Goal: Find contact information: Find contact information

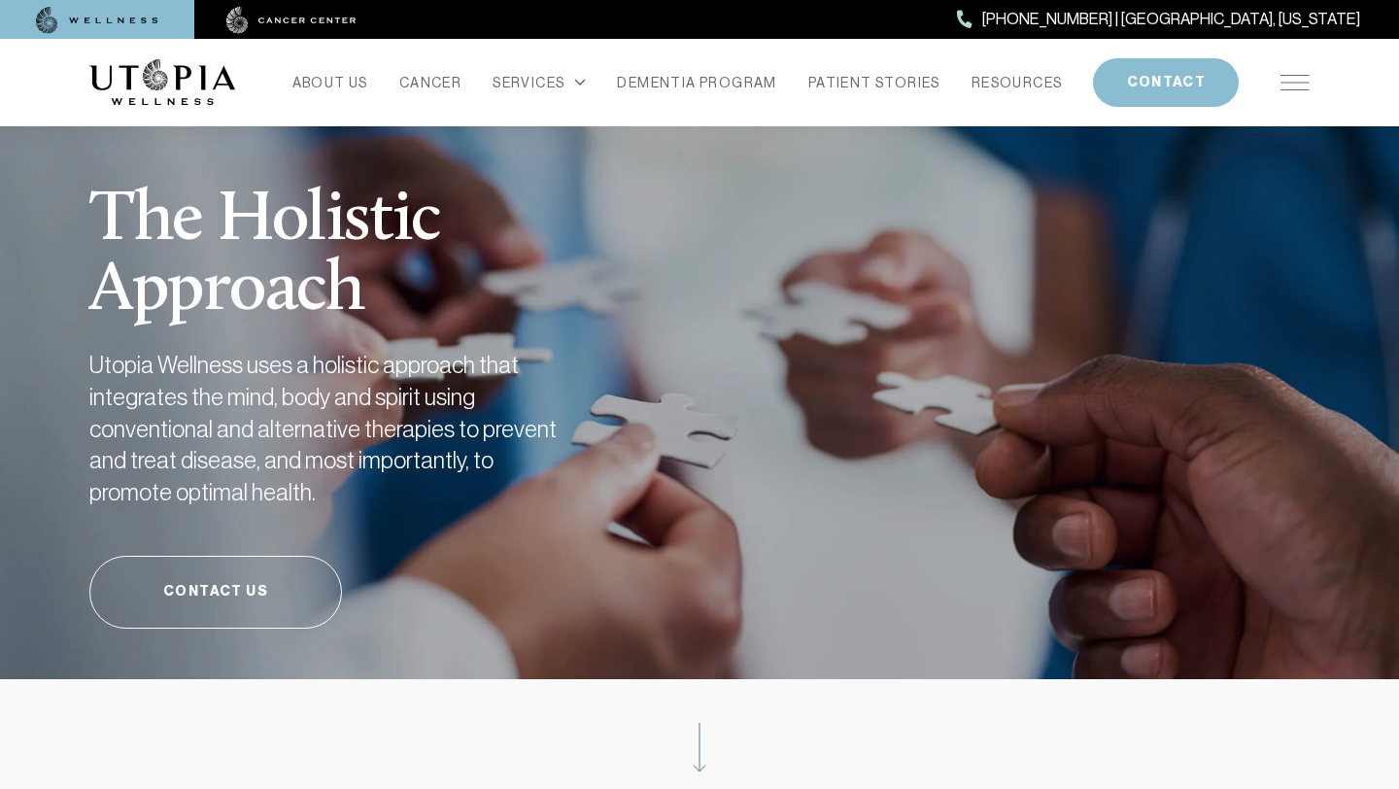
click at [1291, 86] on img at bounding box center [1294, 83] width 29 height 16
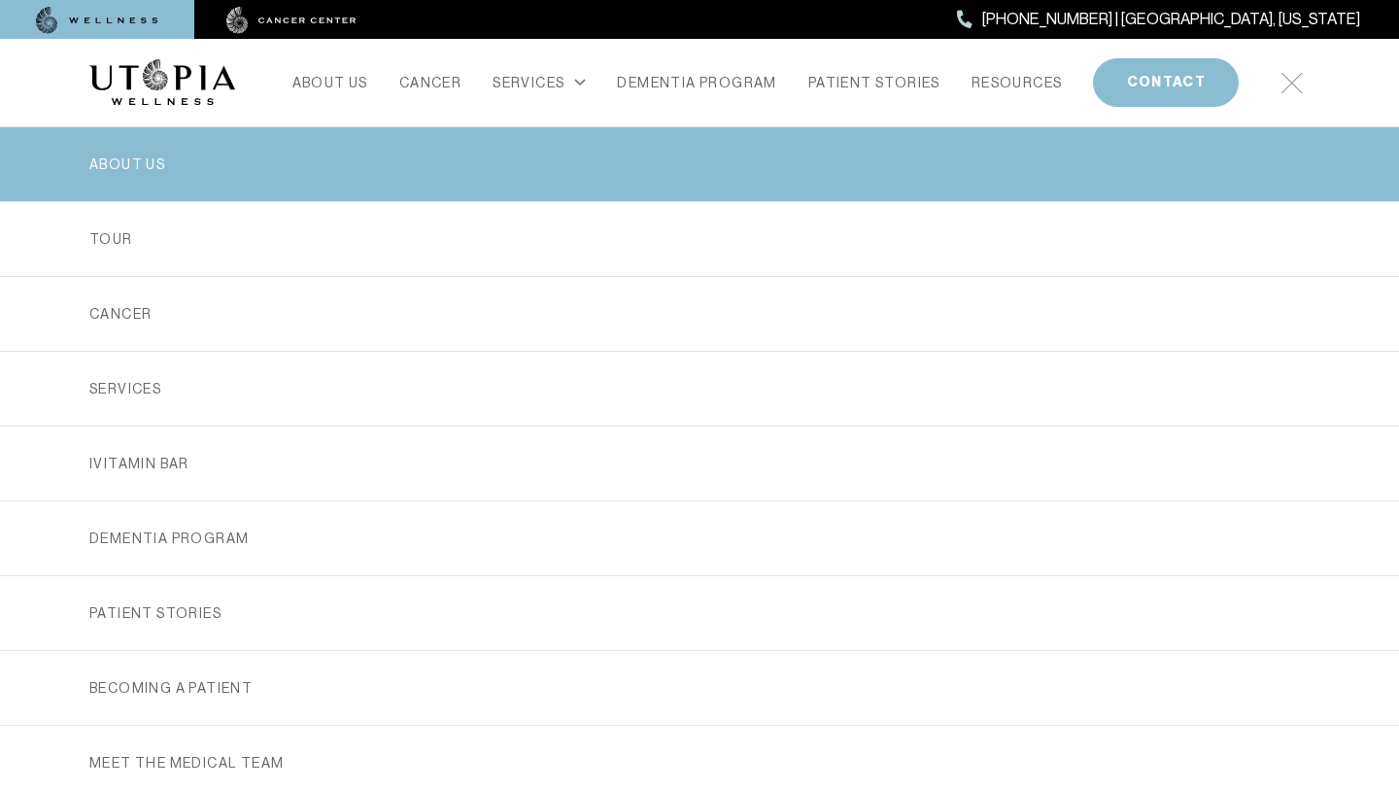
click at [153, 155] on link "ABOUT US" at bounding box center [699, 164] width 1220 height 74
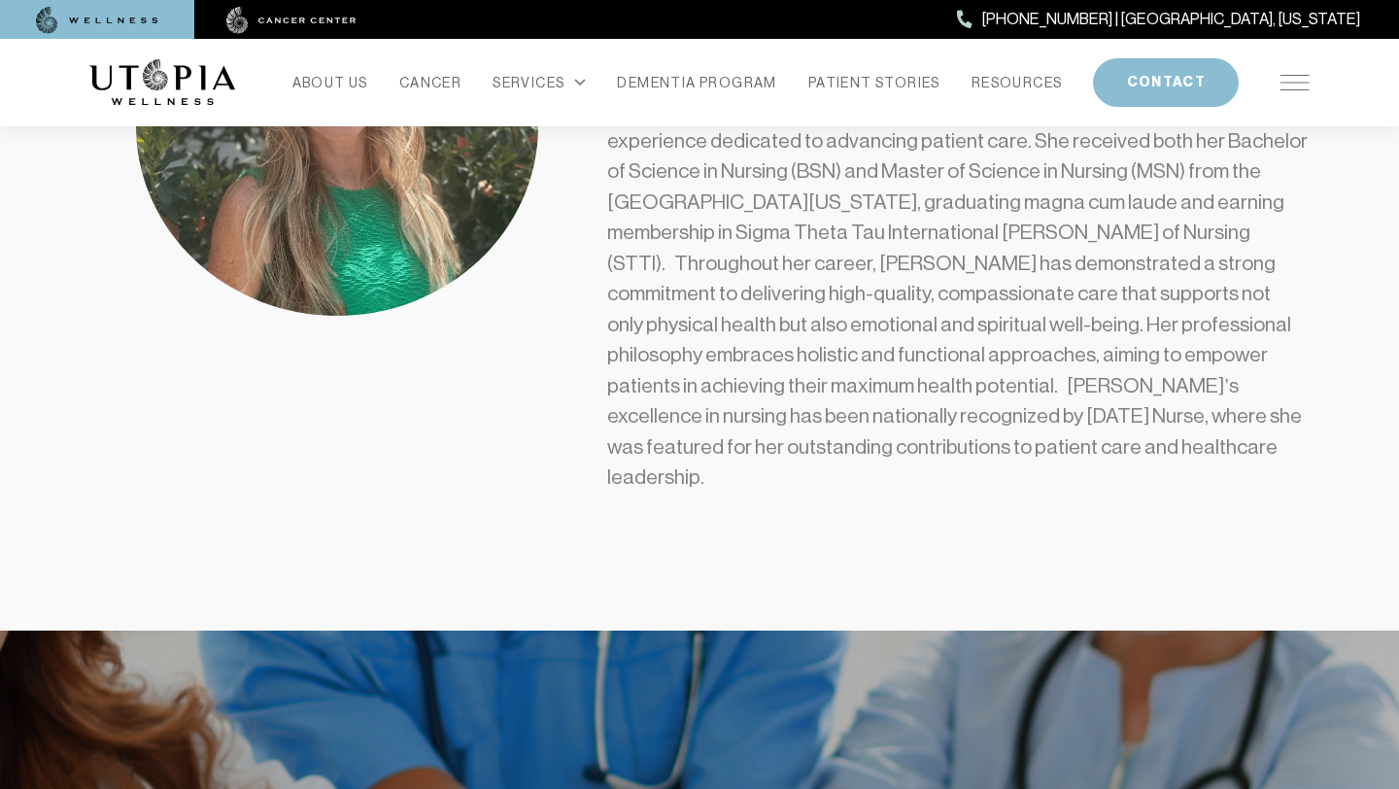
scroll to position [1814, 0]
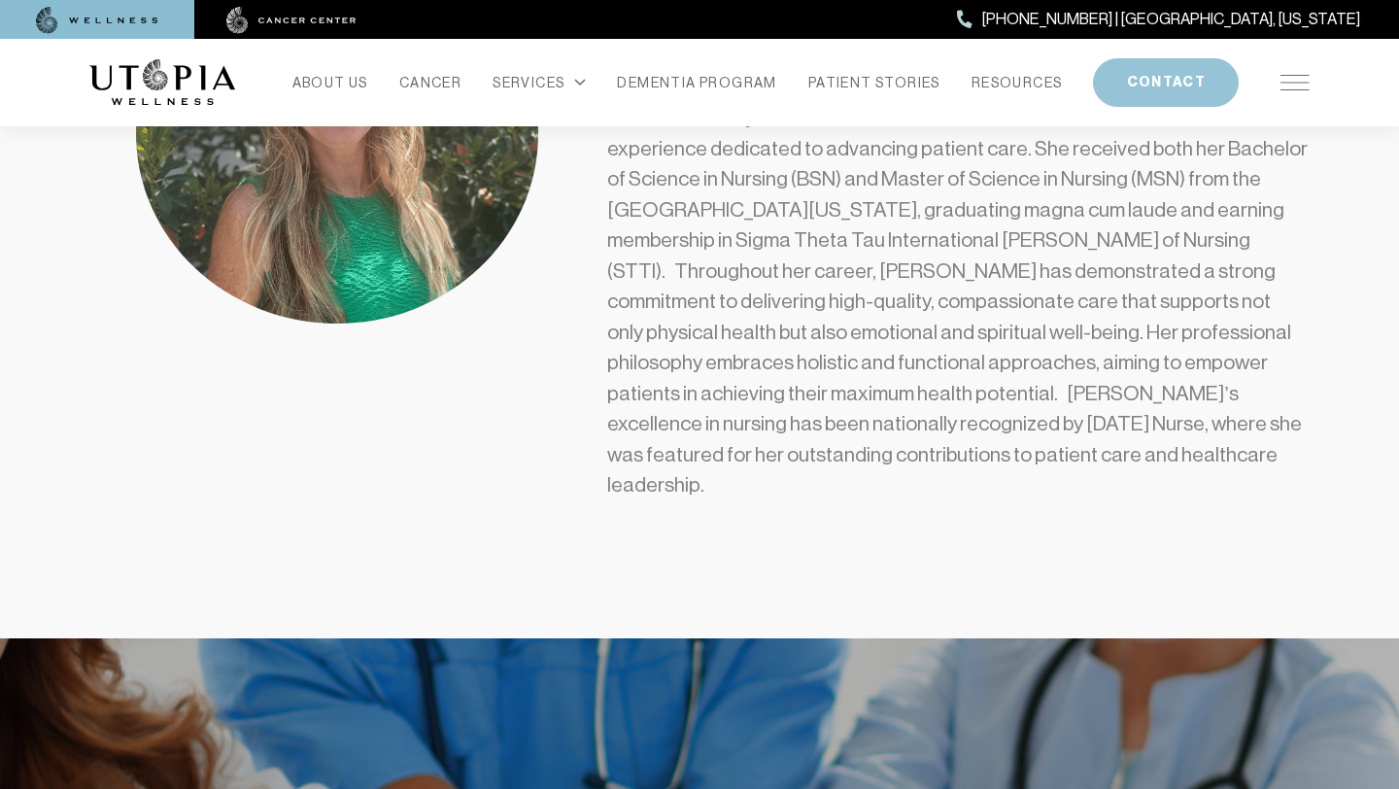
click at [1173, 85] on button "CONTACT" at bounding box center [1166, 82] width 146 height 49
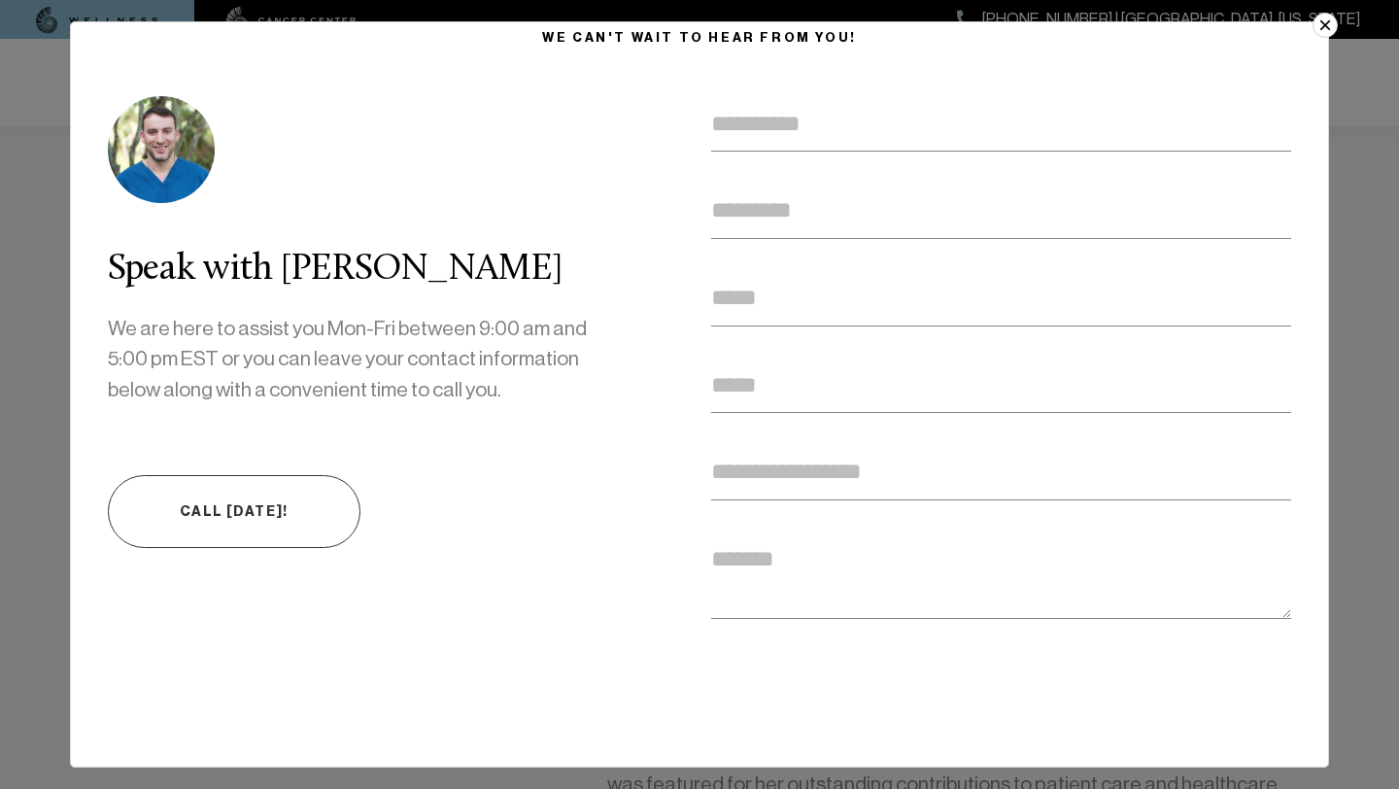
scroll to position [0, 0]
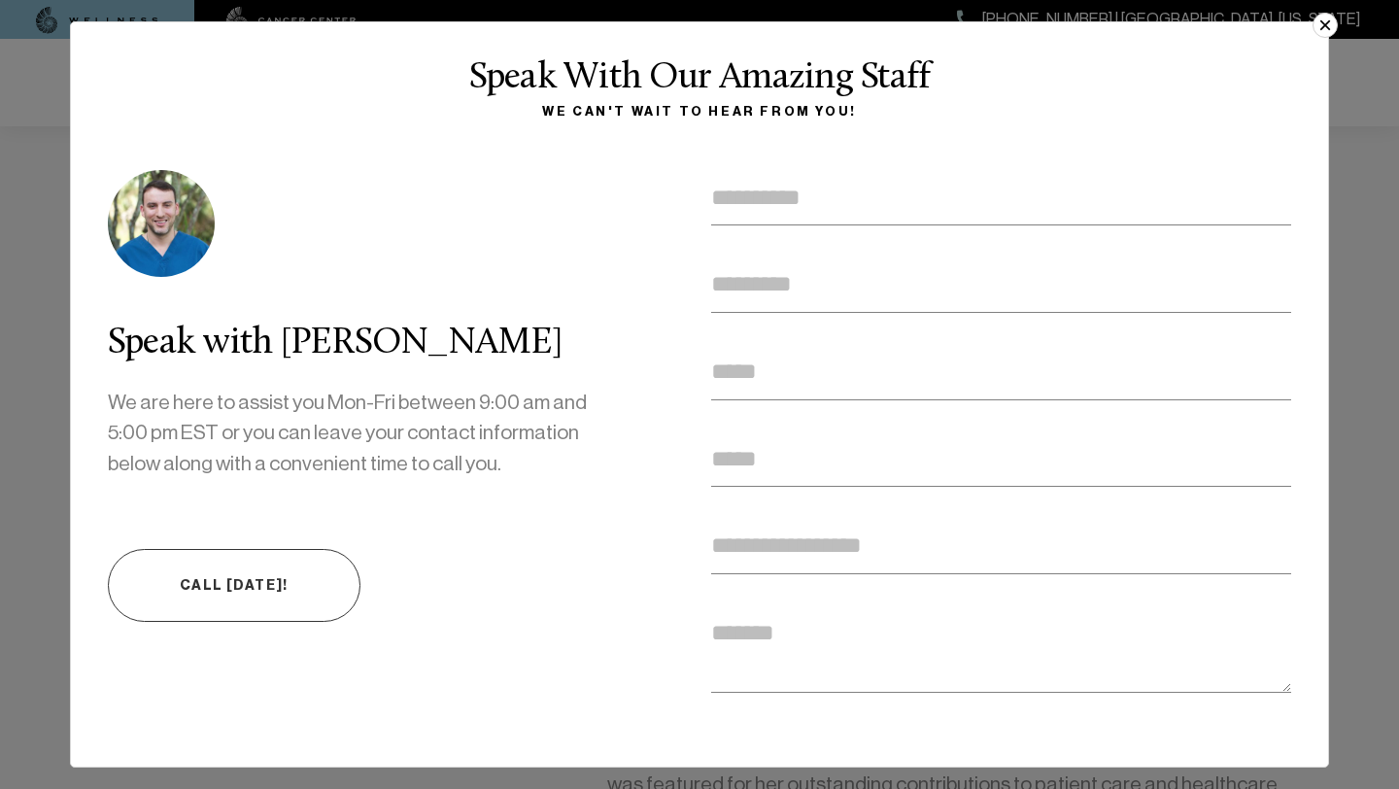
click at [1328, 32] on button "×" at bounding box center [1324, 25] width 25 height 25
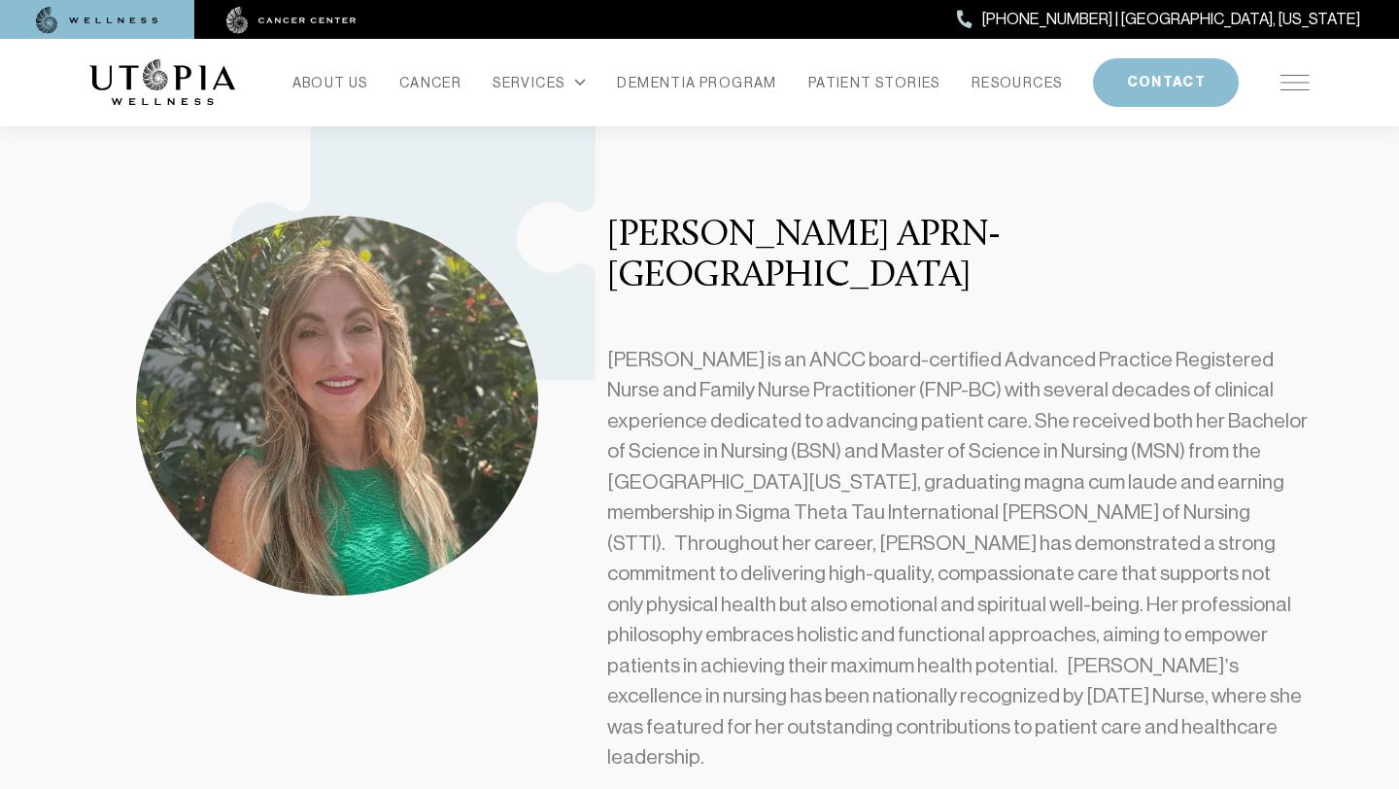
scroll to position [1086, 0]
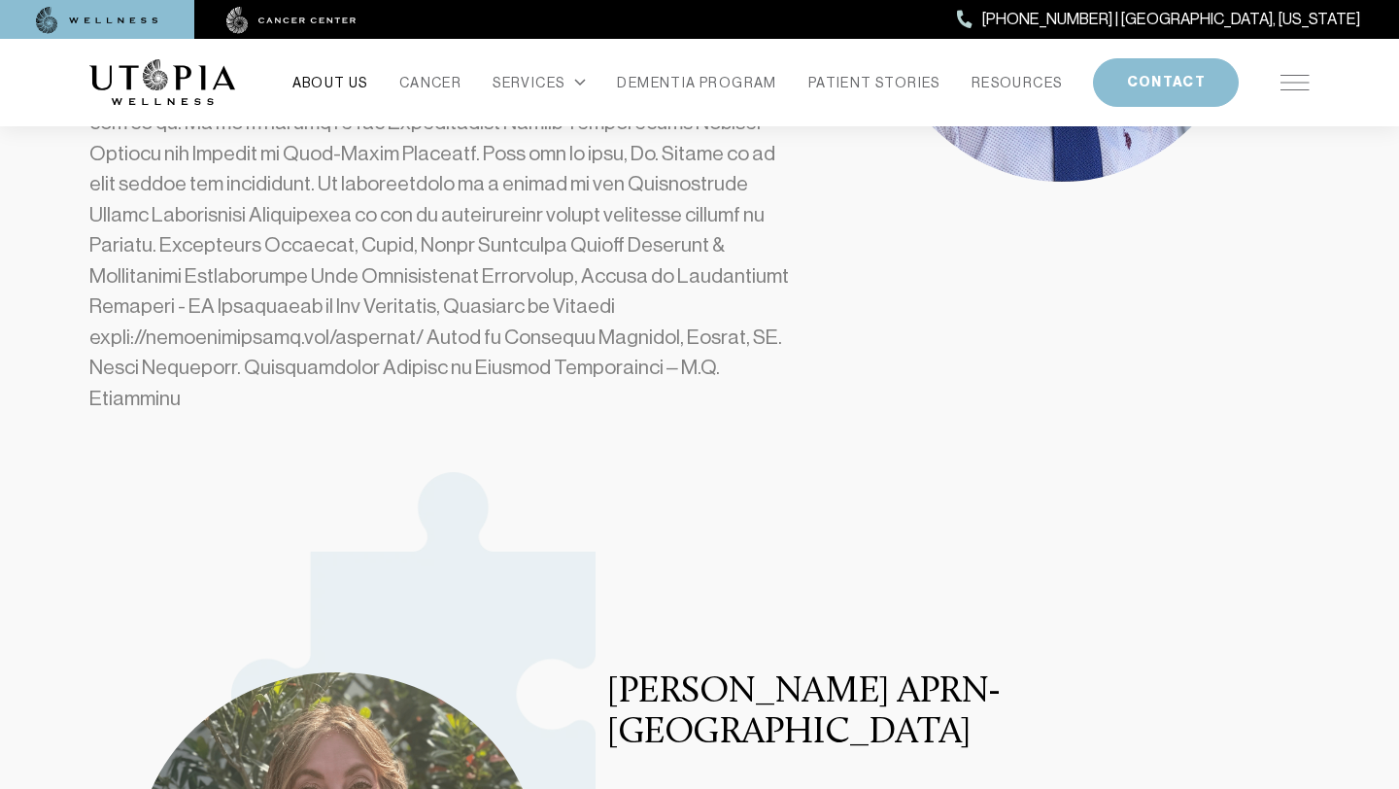
click at [315, 84] on link "ABOUT US" at bounding box center [330, 82] width 76 height 27
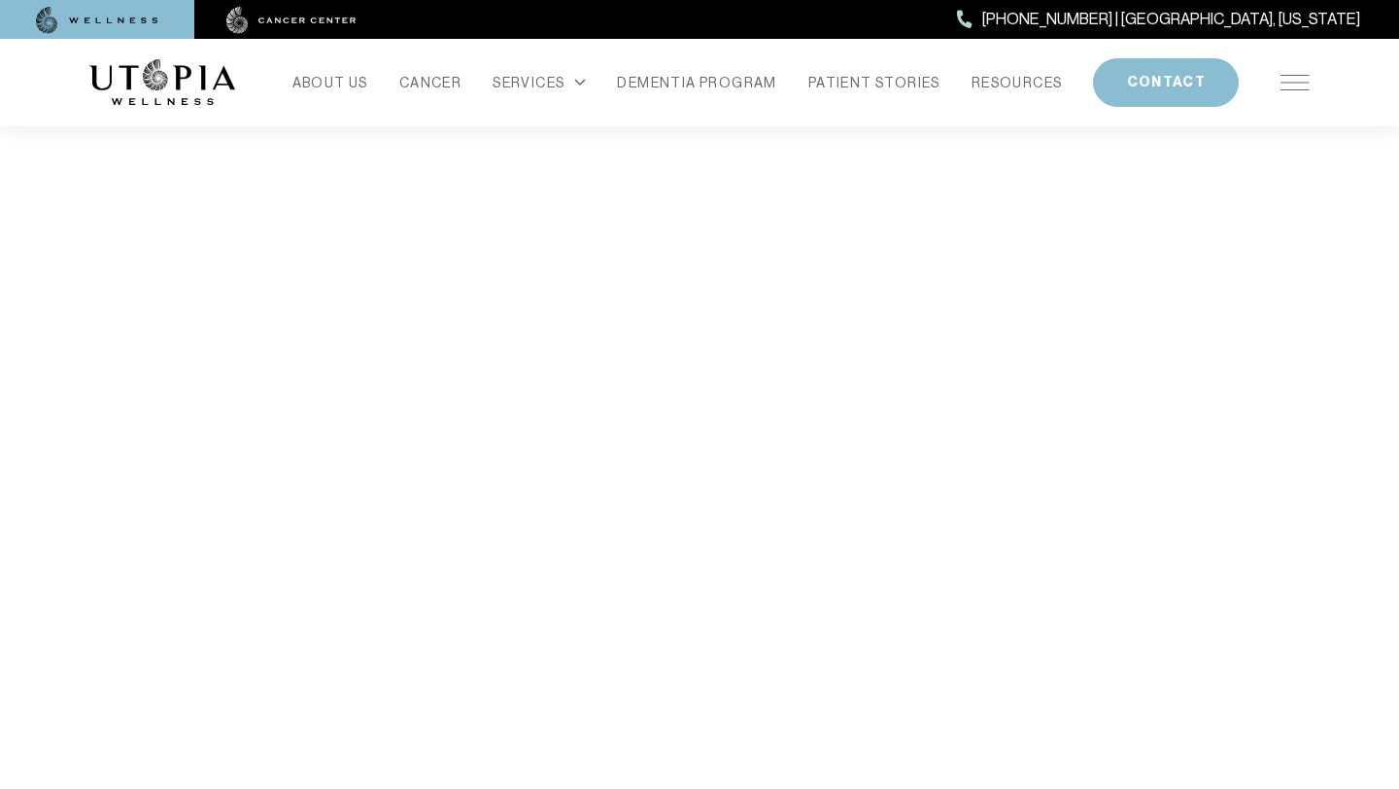
scroll to position [3830, 0]
click at [128, 11] on img at bounding box center [97, 20] width 122 height 27
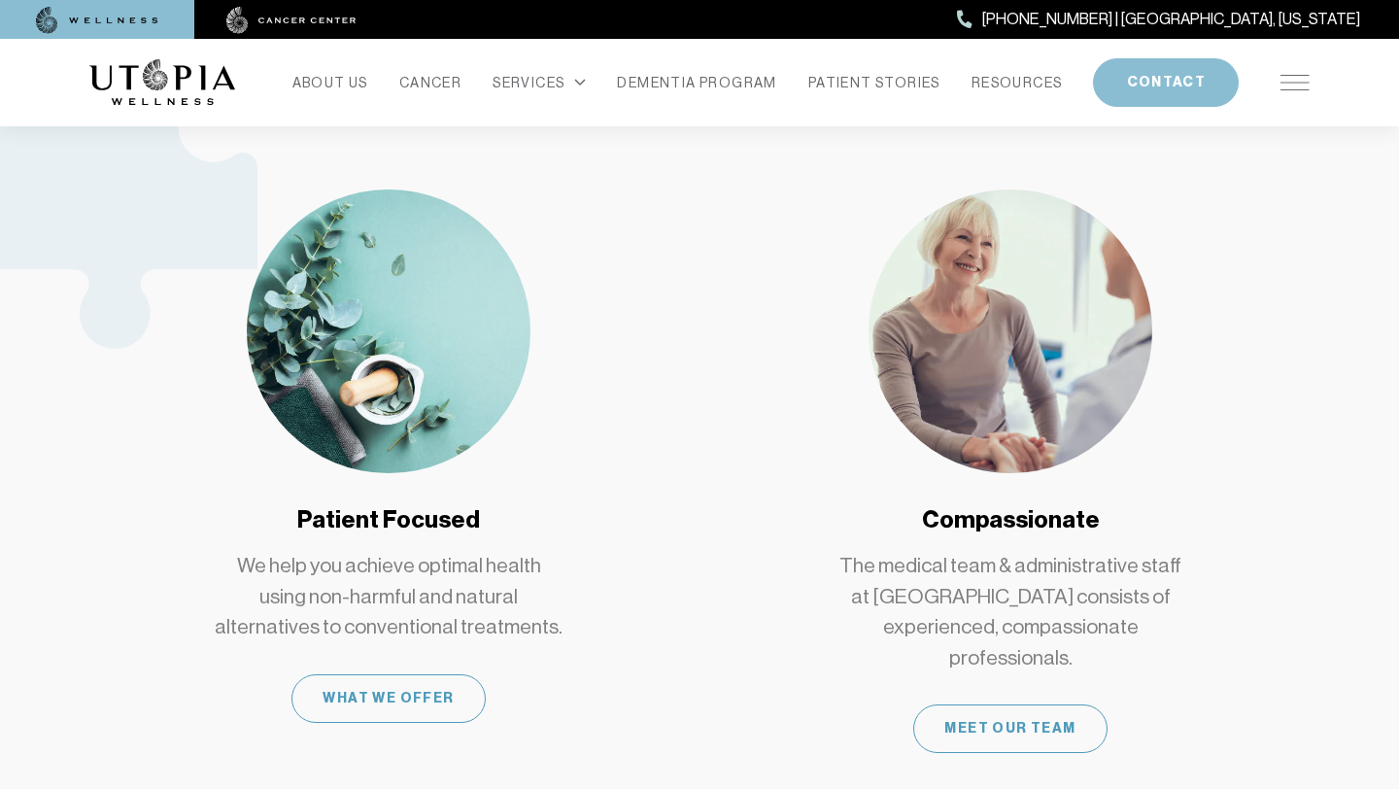
scroll to position [1009, 0]
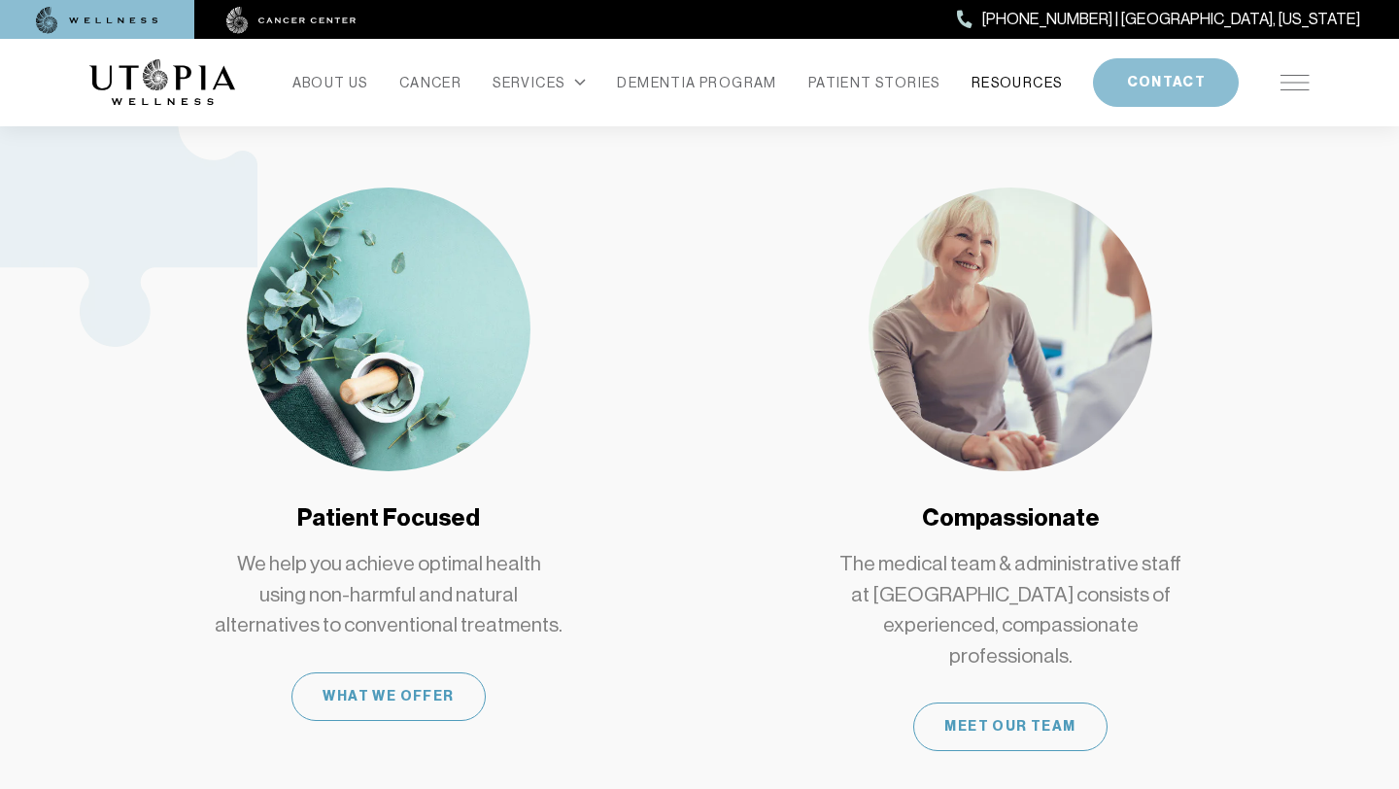
click at [1042, 95] on link "RESOURCES" at bounding box center [1016, 82] width 91 height 27
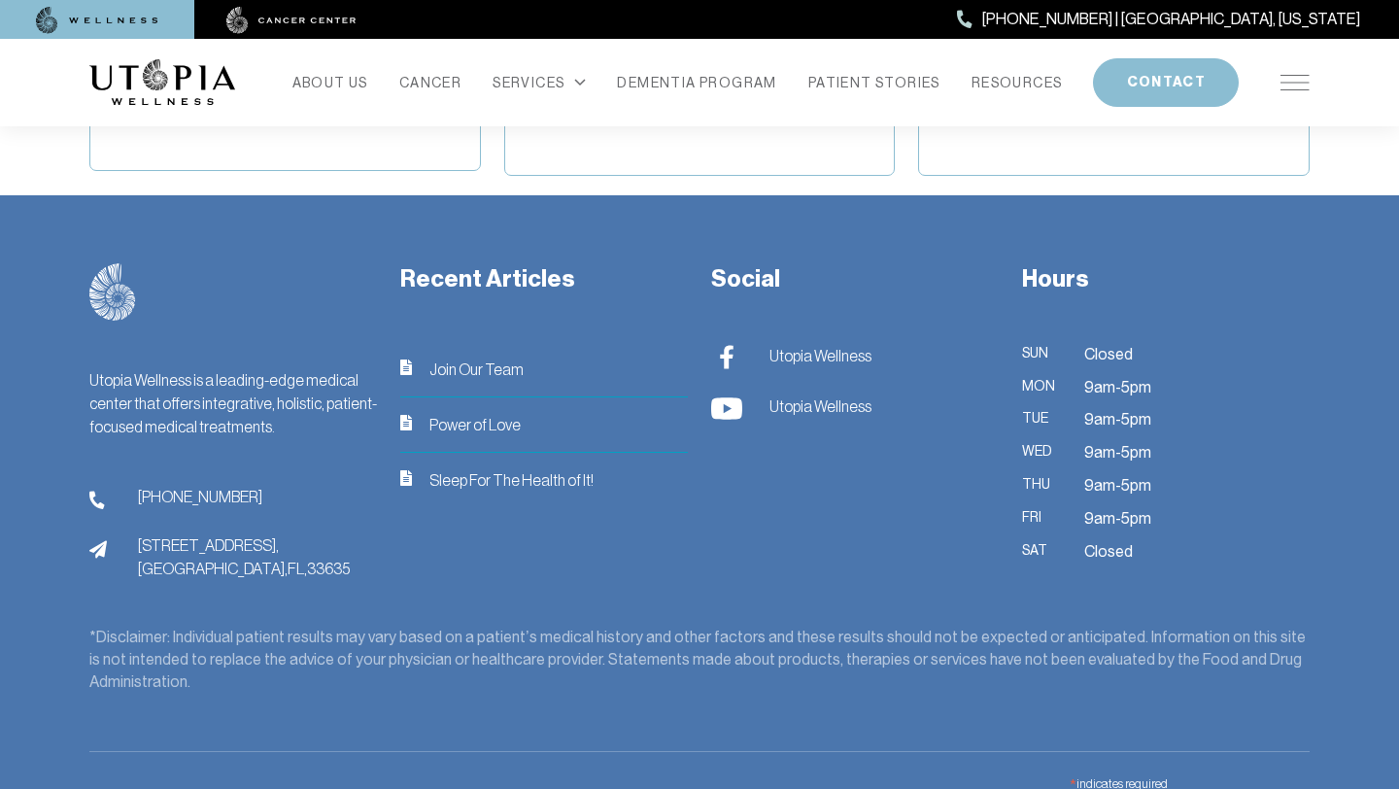
scroll to position [1120, 0]
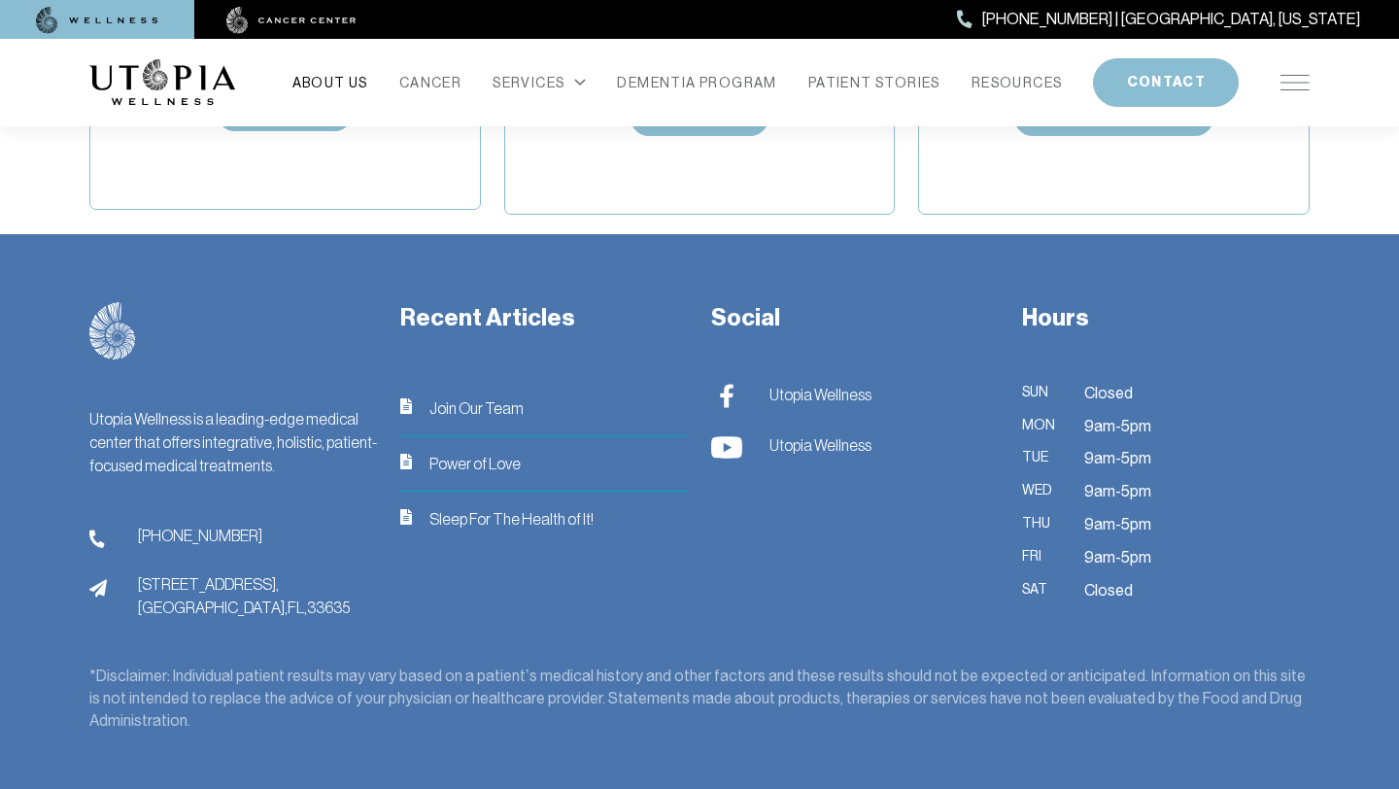
click at [324, 81] on link "ABOUT US" at bounding box center [330, 82] width 76 height 27
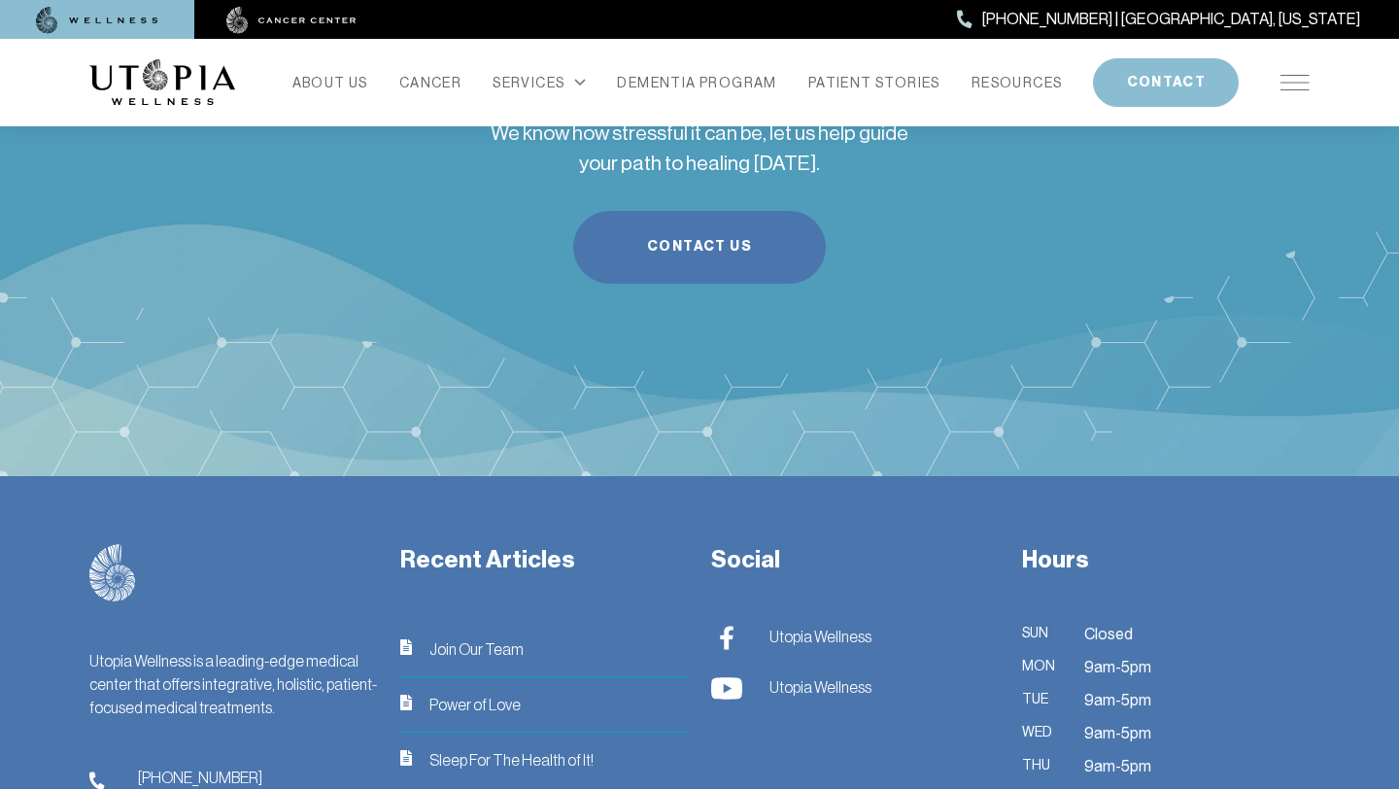
scroll to position [5041, 0]
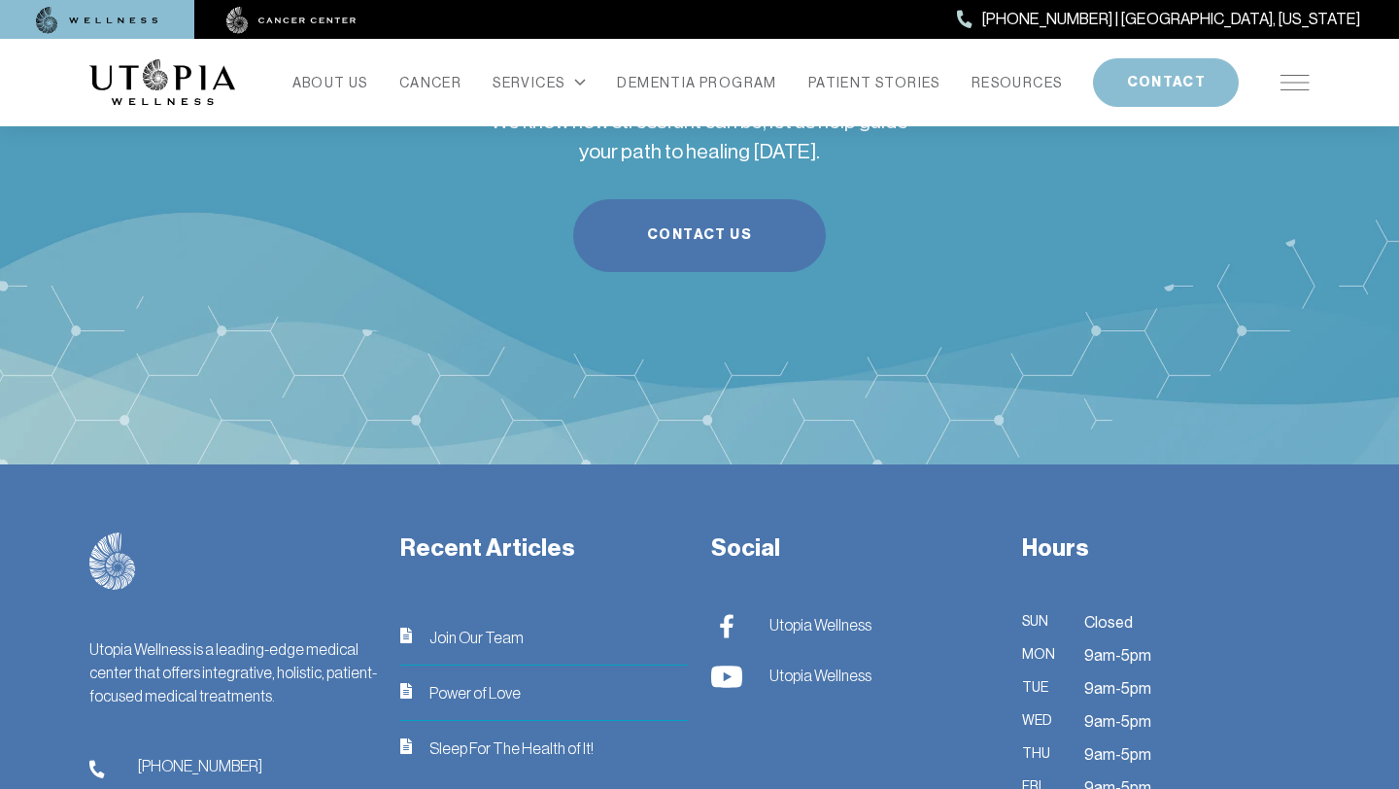
click at [466, 626] on span "Join Our Team" at bounding box center [476, 637] width 94 height 23
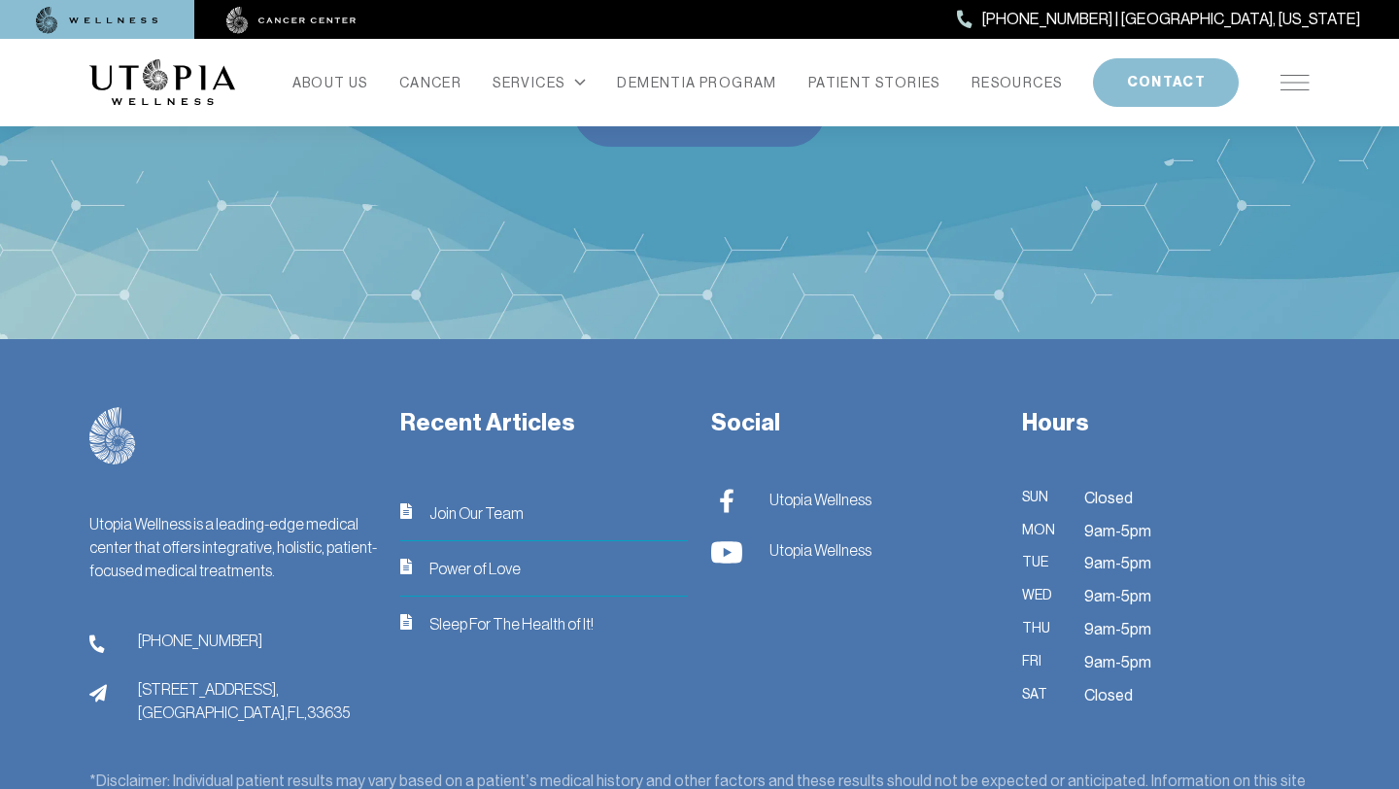
scroll to position [2513, 0]
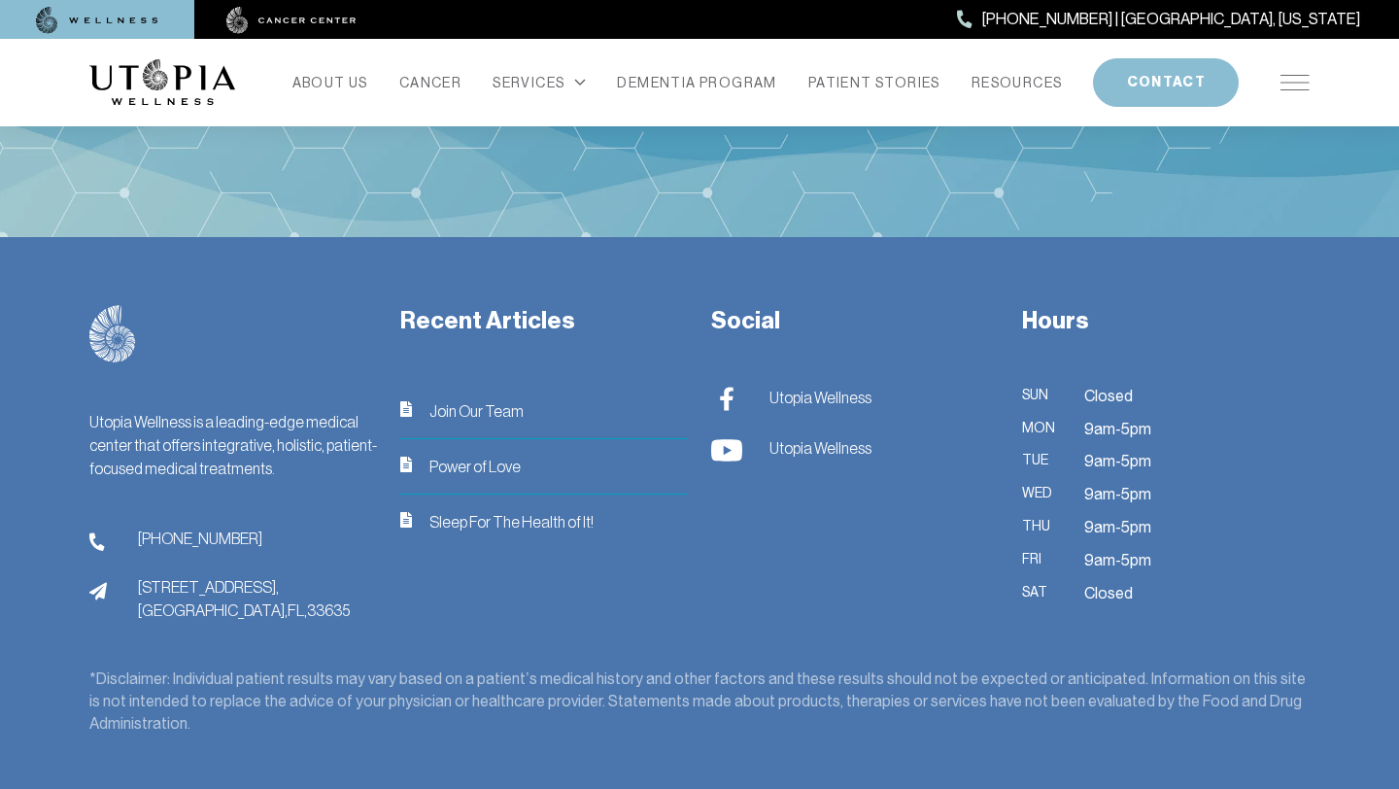
click at [466, 409] on span "Join Our Team" at bounding box center [476, 410] width 94 height 23
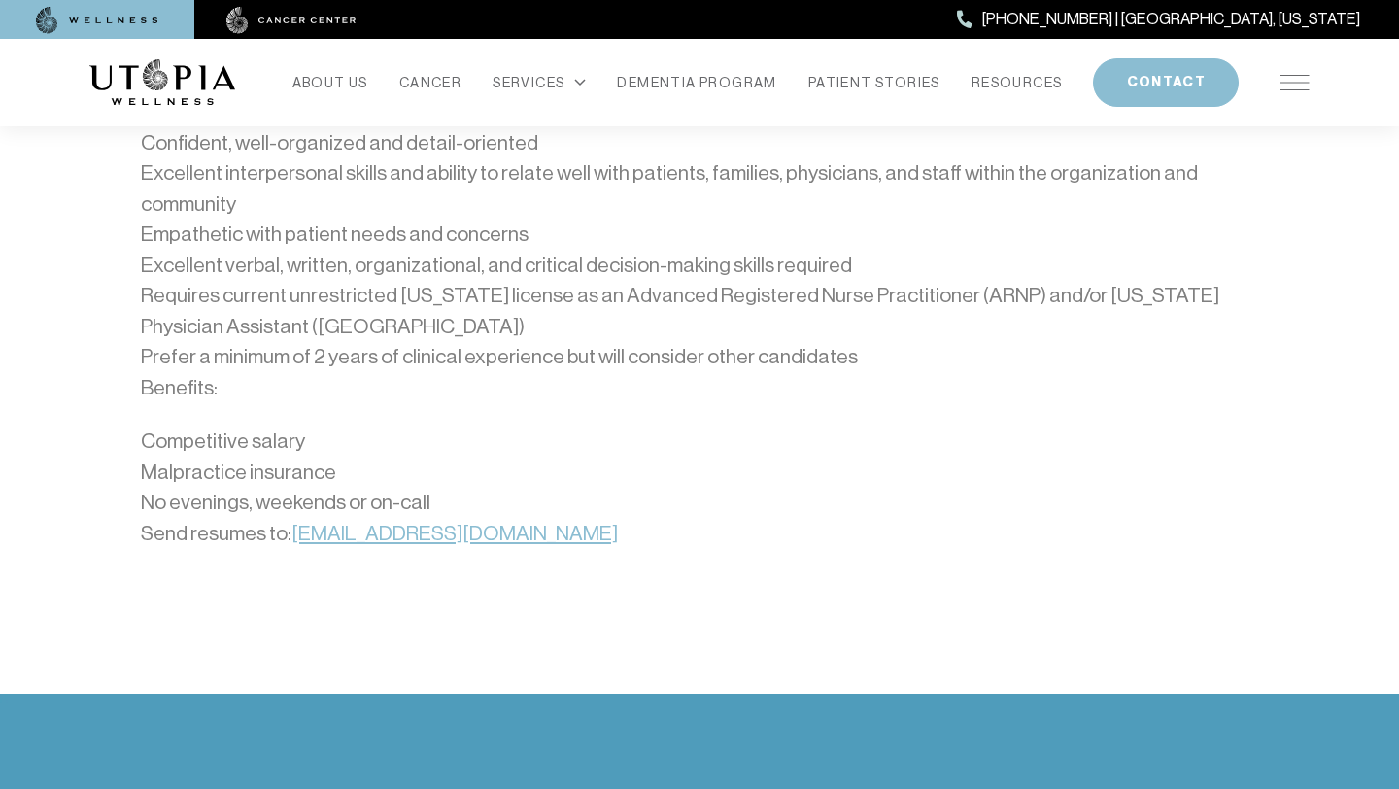
scroll to position [1421, 0]
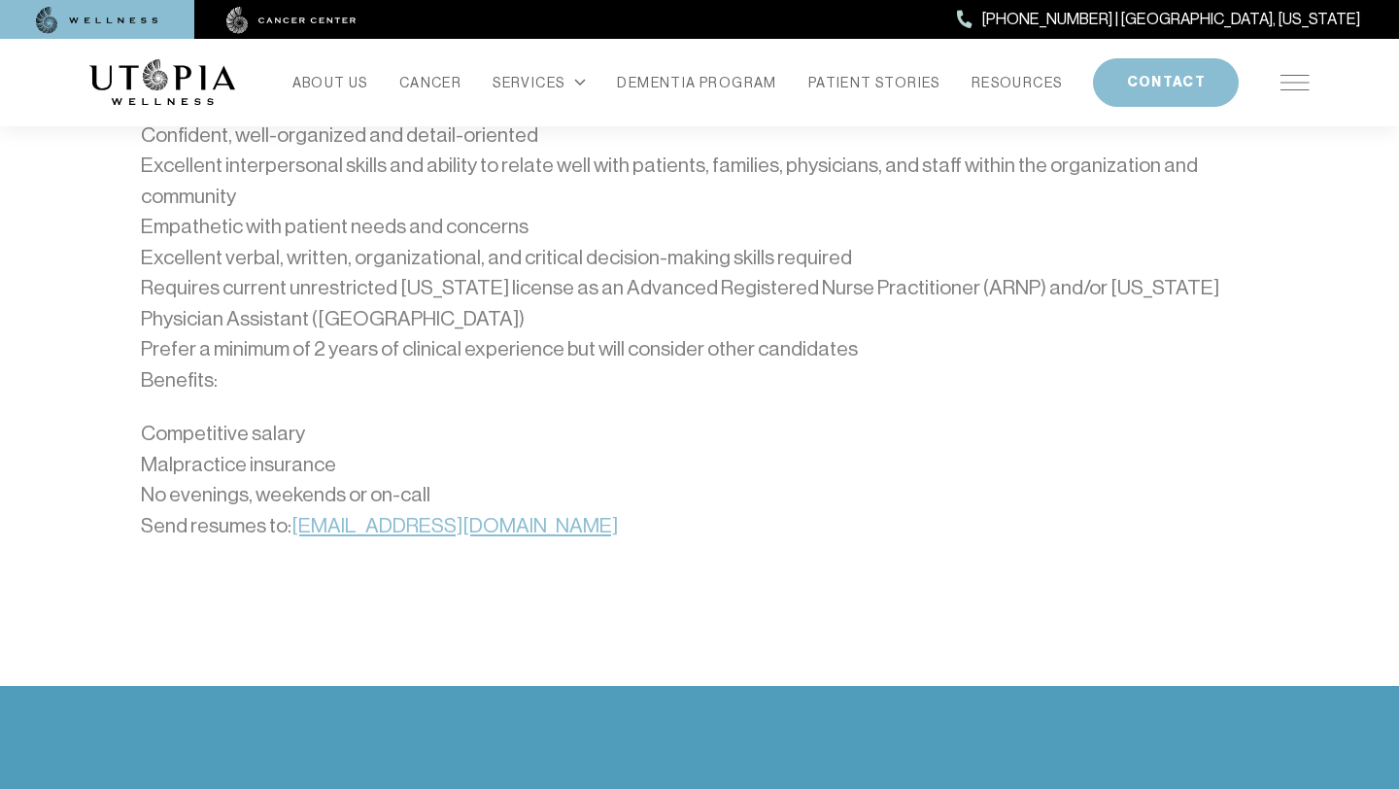
click at [435, 529] on link "[EMAIL_ADDRESS][DOMAIN_NAME]" at bounding box center [454, 525] width 326 height 23
